Goal: Task Accomplishment & Management: Use online tool/utility

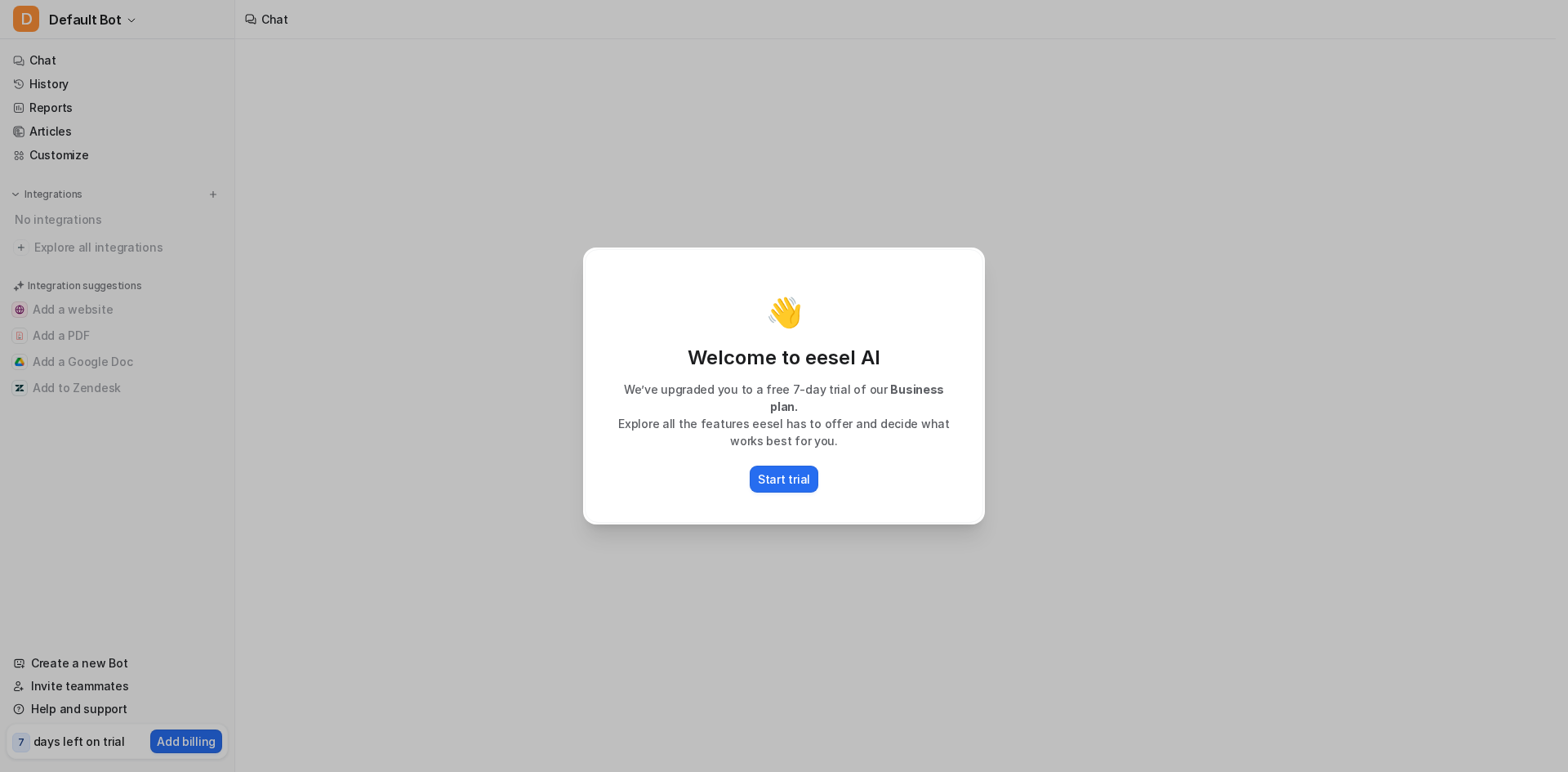
drag, startPoint x: 794, startPoint y: 475, endPoint x: 731, endPoint y: 493, distance: 65.5
click at [795, 474] on p "Start trial" at bounding box center [784, 479] width 52 height 17
